Goal: Task Accomplishment & Management: Manage account settings

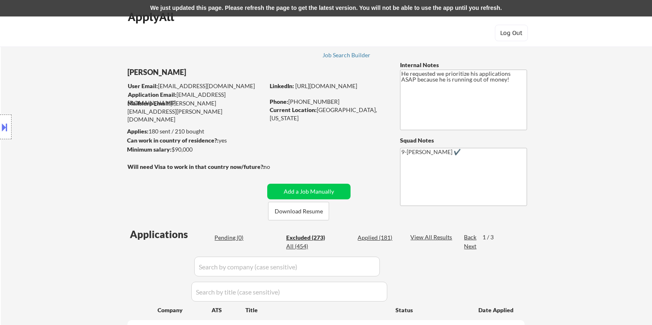
select select ""excluded__blocklist_""
select select ""excluded__location_""
select select ""excluded__bad_match_""
select select ""excluded__expired_""
select select ""excluded__location_""
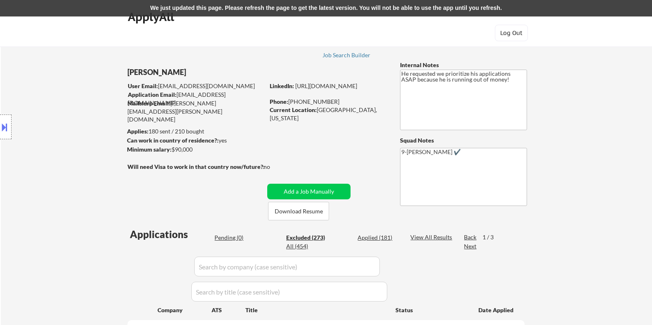
select select ""excluded__salary_""
select select ""excluded__location_""
select select ""excluded__expired_""
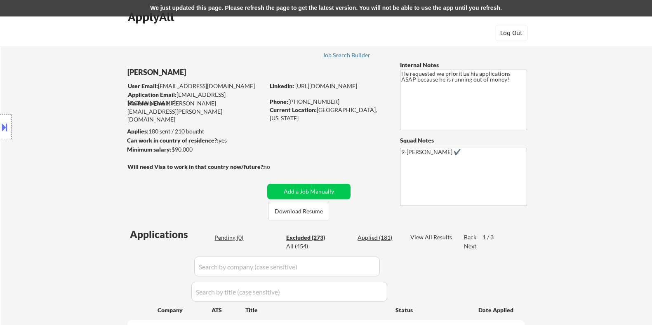
select select ""excluded__expired_""
select select ""excluded__other_""
select select ""excluded__location_""
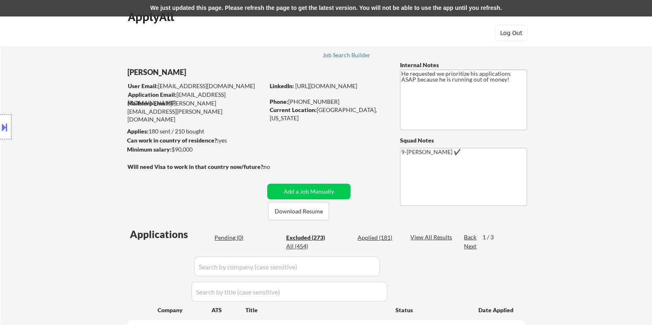
select select ""excluded__expired_""
select select ""excluded__location_""
select select ""excluded""
select select ""excluded__expired_""
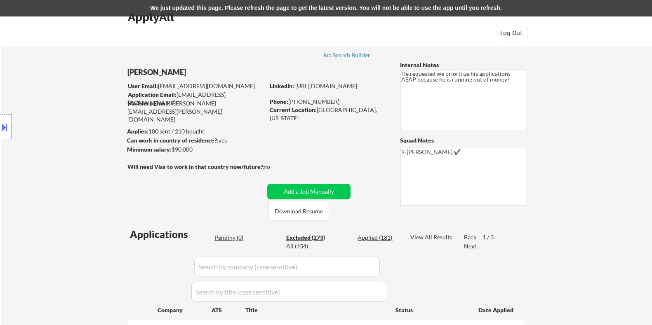
select select ""excluded__location_""
select select ""excluded""
select select ""excluded__expired_""
select select ""excluded__location_""
select select ""excluded__expired_""
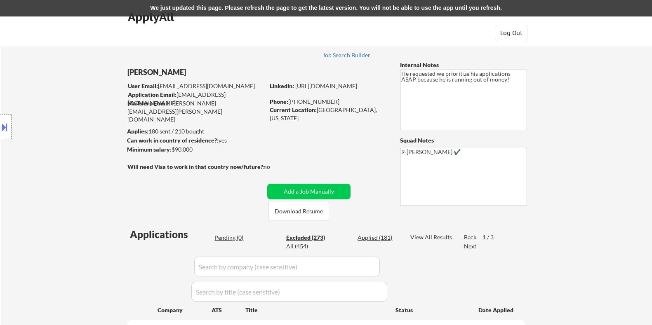
select select ""excluded__expired_""
select select ""excluded__bad_match_""
select select ""excluded__location_""
select select ""excluded__expired_""
select select ""excluded__location_""
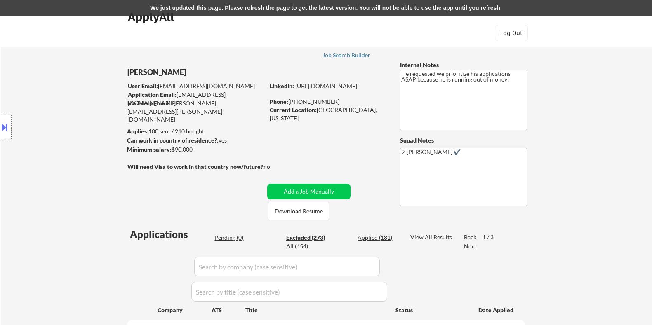
select select ""excluded__expired_""
select select ""excluded__location_""
select select ""excluded""
select select ""excluded__bad_match_""
select select ""excluded__expired_""
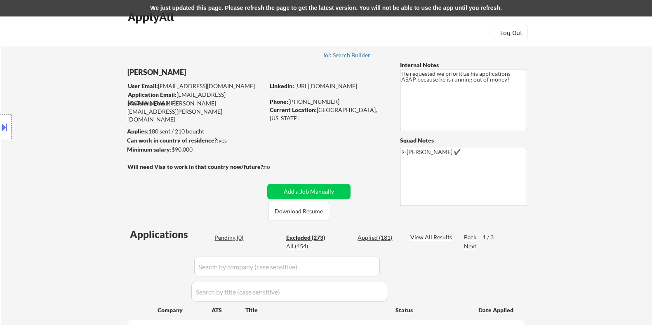
select select ""excluded__location_""
select select ""excluded__expired_""
select select ""excluded""
select select ""excluded__location_""
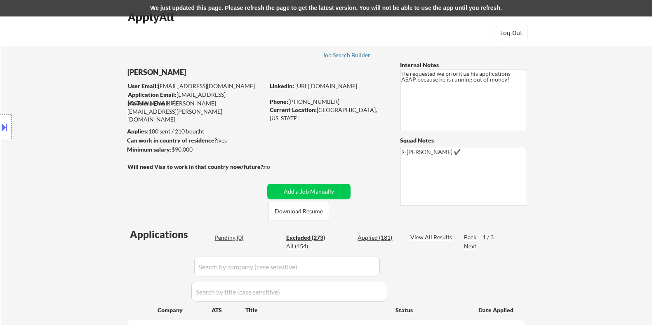
select select ""excluded__bad_match_""
select select ""excluded__expired_""
select select ""excluded__location_""
select select ""excluded__bad_match_""
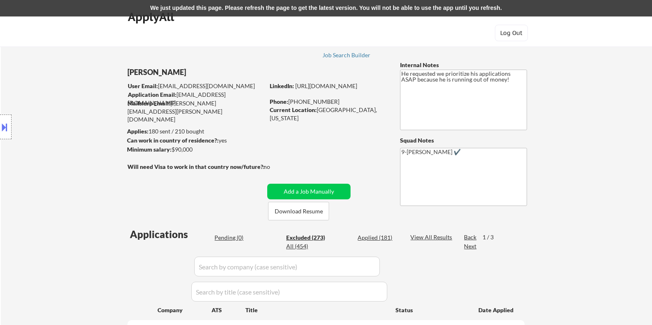
select select ""excluded__expired_""
select select ""excluded__bad_match_""
select select ""excluded__expired_""
select select ""excluded__location_""
select select ""excluded__expired_""
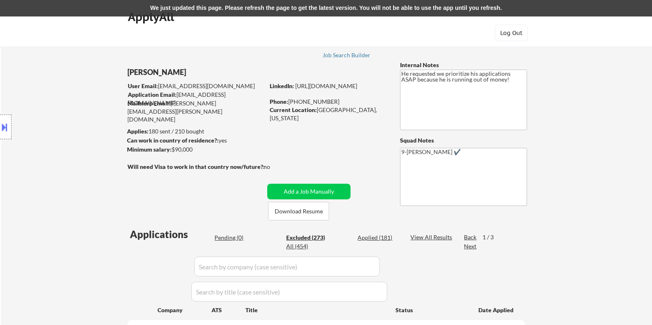
select select ""excluded""
select select ""excluded__salary_""
select select ""excluded__other_""
select select ""excluded""
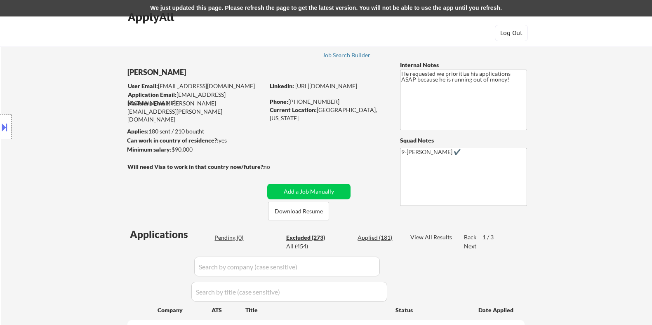
select select ""excluded__bad_match_""
select select ""excluded__expired_""
select select ""excluded__bad_match_""
select select ""excluded""
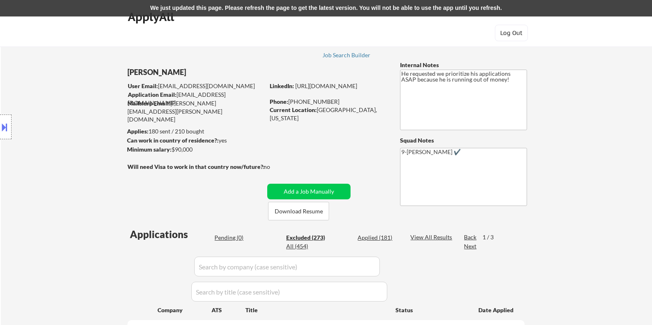
select select ""excluded__other_""
select select ""excluded""
select select ""excluded__location_""
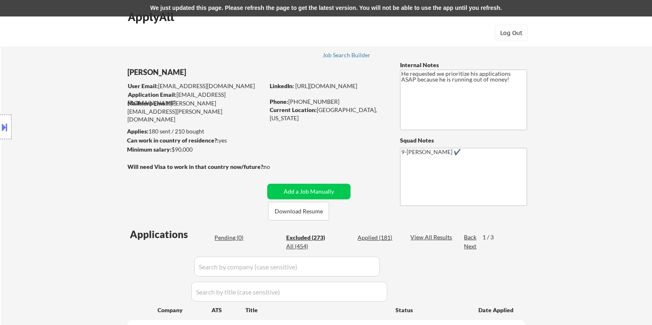
select select ""excluded""
select select ""excluded__expired_""
select select ""excluded""
select select ""excluded__bad_match_""
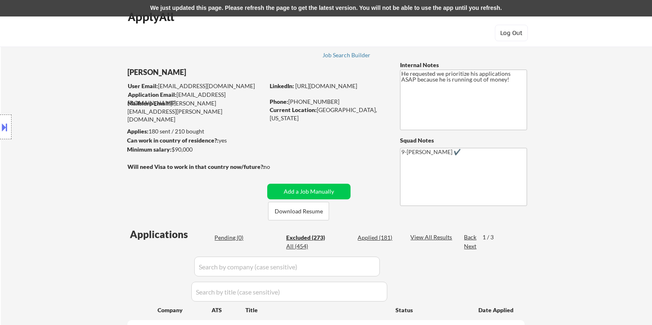
select select ""excluded__expired_""
select select ""excluded__bad_match_""
select select ""excluded__expired_""
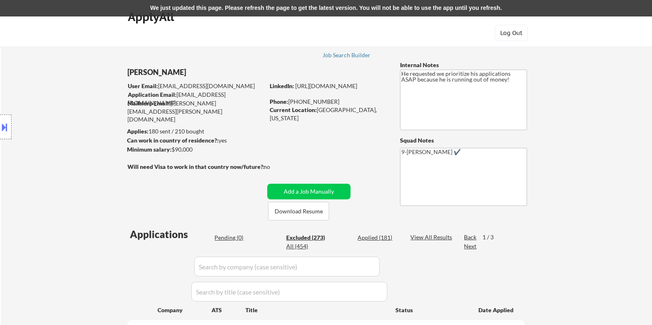
select select ""excluded__location_""
select select ""excluded""
select select ""excluded__location_""
select select ""excluded""
select select ""excluded__expired_""
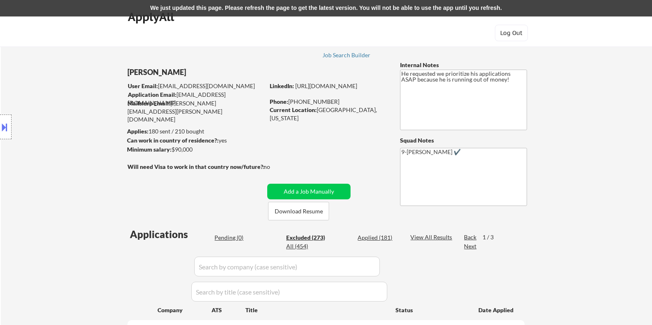
select select ""excluded__location_""
select select ""excluded__expired_""
select select ""excluded__bad_match_""
select select ""excluded__location_""
select select ""excluded__bad_match_""
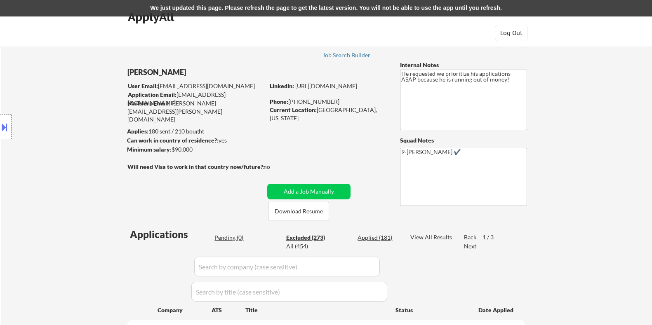
select select ""excluded""
select select ""excluded__location_""
select select ""excluded__expired_""
select select ""excluded__bad_match_""
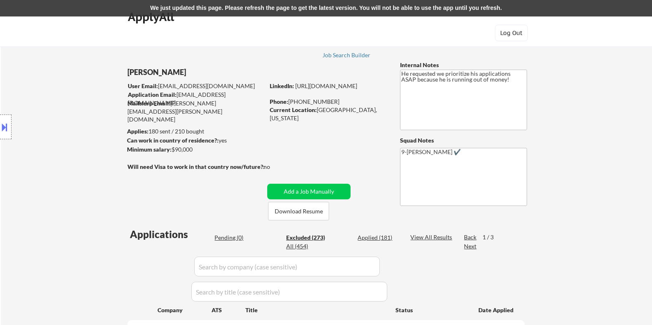
select select ""excluded__expired_""
select select ""excluded__bad_match_""
select select ""excluded__expired_""
select select ""excluded""
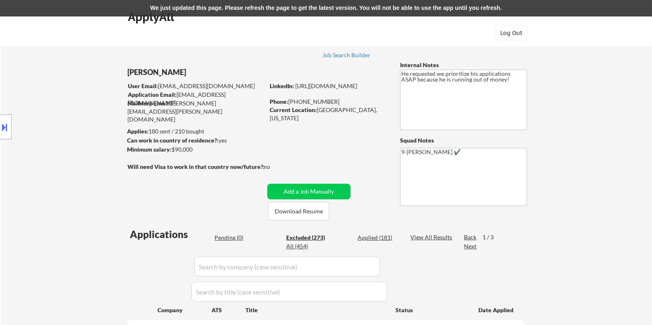
select select ""excluded""
select select ""excluded__expired_""
select select ""excluded__bad_match_""
select select ""excluded__expired_""
select select ""excluded__bad_match_""
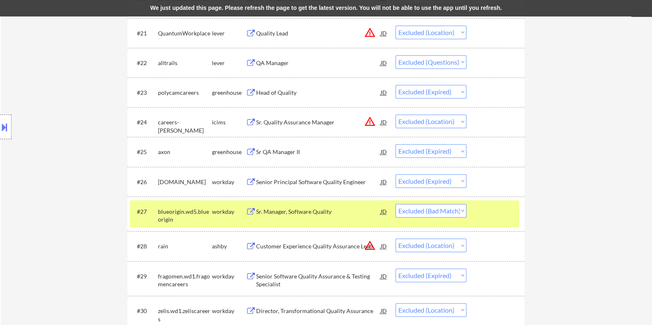
scroll to position [928, 0]
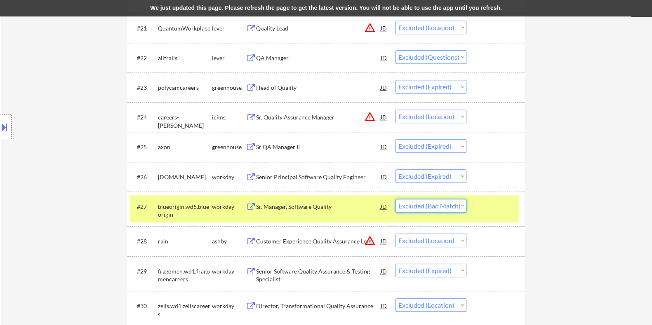
click at [447, 207] on select "Choose an option... Pending Applied Excluded (Questions) Excluded (Expired) Exc…" at bounding box center [430, 206] width 71 height 14
select select ""applied""
click at [395, 199] on select "Choose an option... Pending Applied Excluded (Questions) Excluded (Expired) Exc…" at bounding box center [430, 206] width 71 height 14
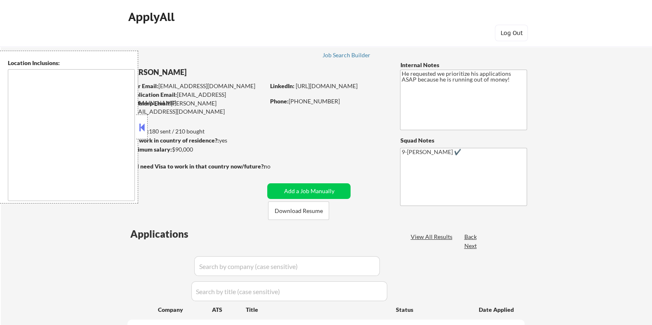
type textarea "[GEOGRAPHIC_DATA], [GEOGRAPHIC_DATA] [GEOGRAPHIC_DATA], [GEOGRAPHIC_DATA] [GEOG…"
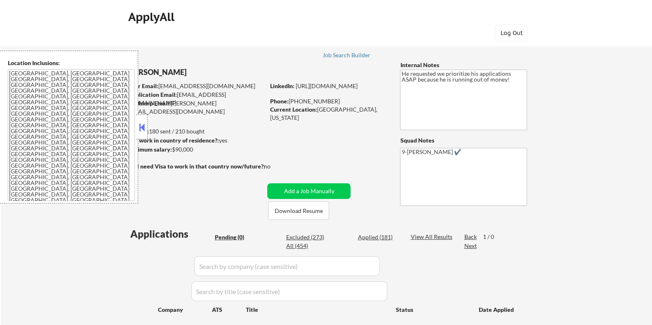
scroll to position [453, 0]
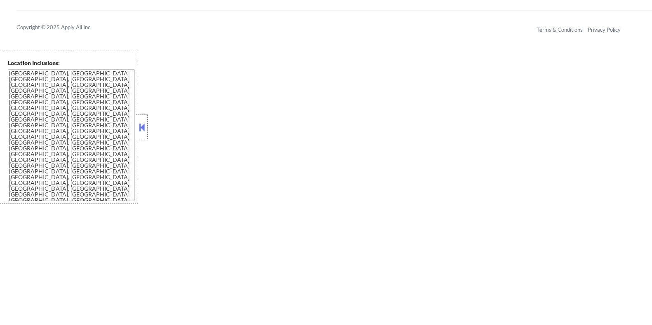
click at [142, 127] on button at bounding box center [141, 127] width 9 height 12
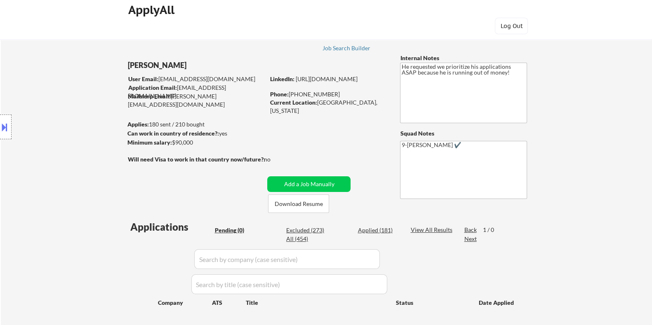
scroll to position [0, 0]
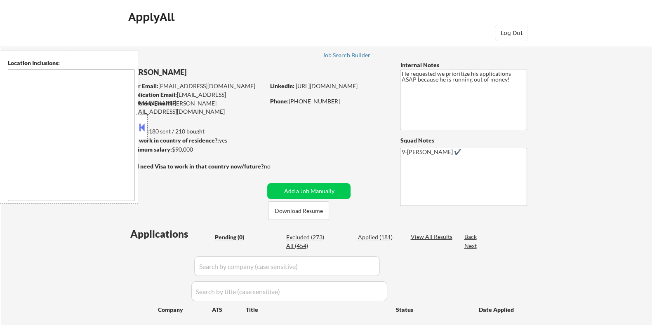
type textarea "[GEOGRAPHIC_DATA], [GEOGRAPHIC_DATA] [GEOGRAPHIC_DATA], [GEOGRAPHIC_DATA] [GEOG…"
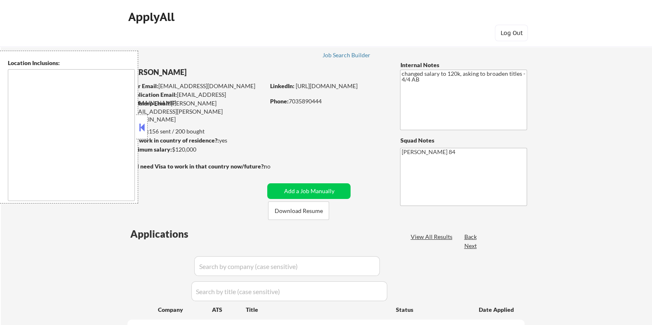
select select ""pending""
type textarea "Santa Monica, CA Culver City, CA Beverly Hills, CA West Hollywood, CA Inglewood…"
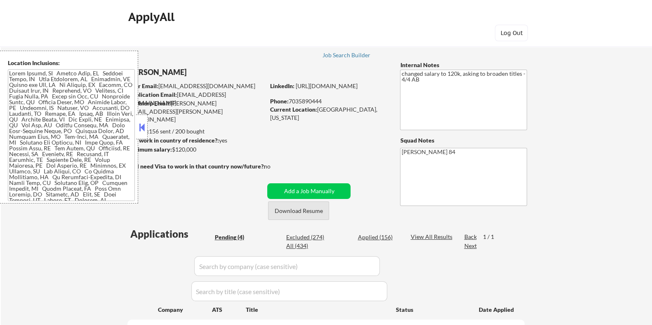
click at [284, 211] on button "Download Resume" at bounding box center [298, 211] width 61 height 19
click at [295, 215] on button "Download Resume" at bounding box center [298, 211] width 61 height 19
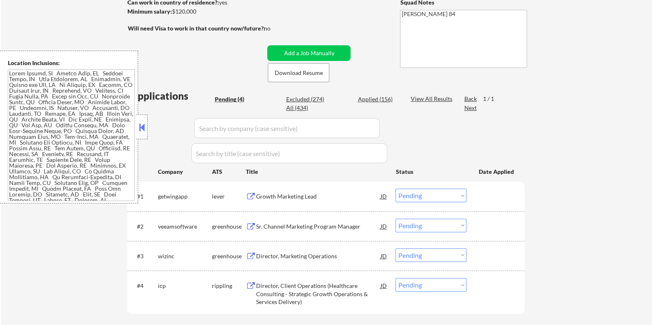
scroll to position [155, 0]
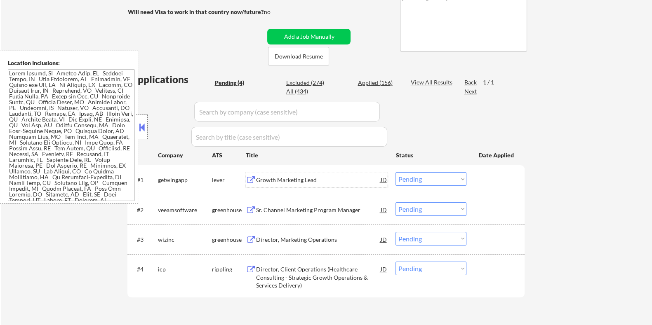
click at [293, 175] on div "Growth Marketing Lead" at bounding box center [318, 179] width 125 height 15
